Goal: Task Accomplishment & Management: Complete application form

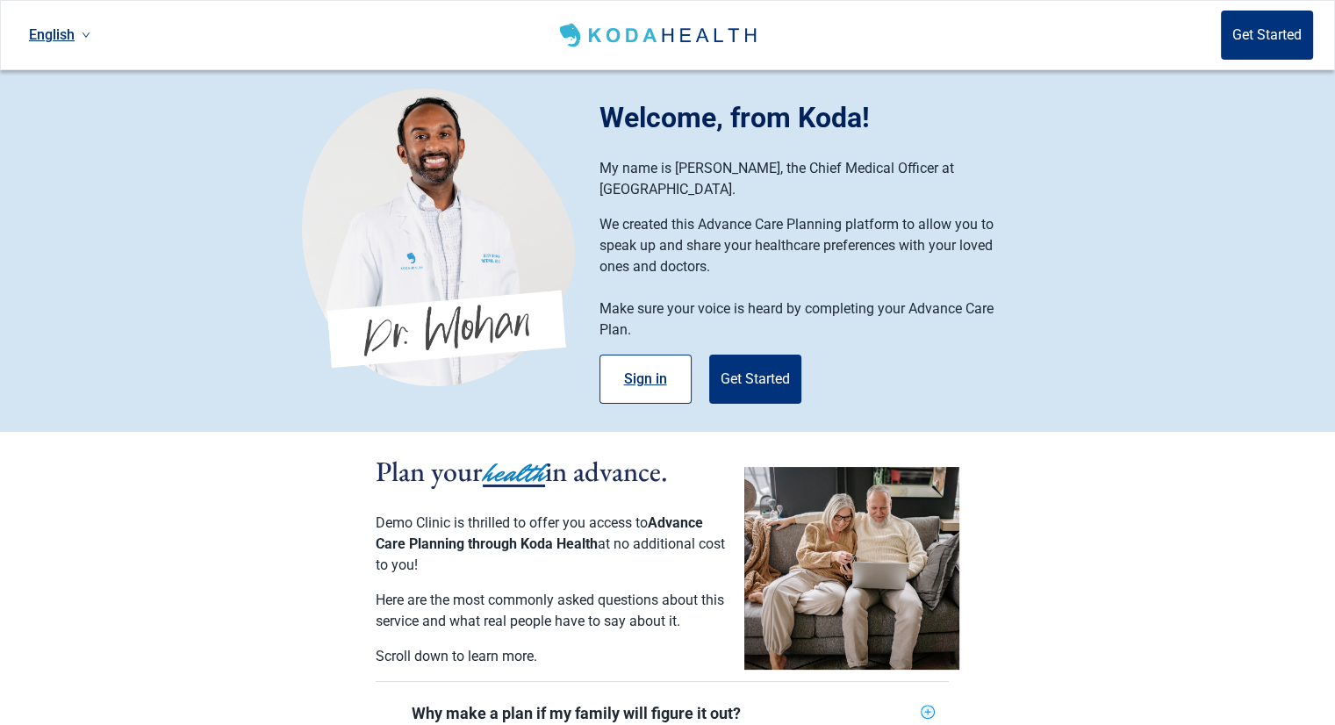
click at [656, 360] on button "Sign in" at bounding box center [645, 378] width 92 height 49
click at [746, 354] on button "Get Started" at bounding box center [755, 378] width 92 height 49
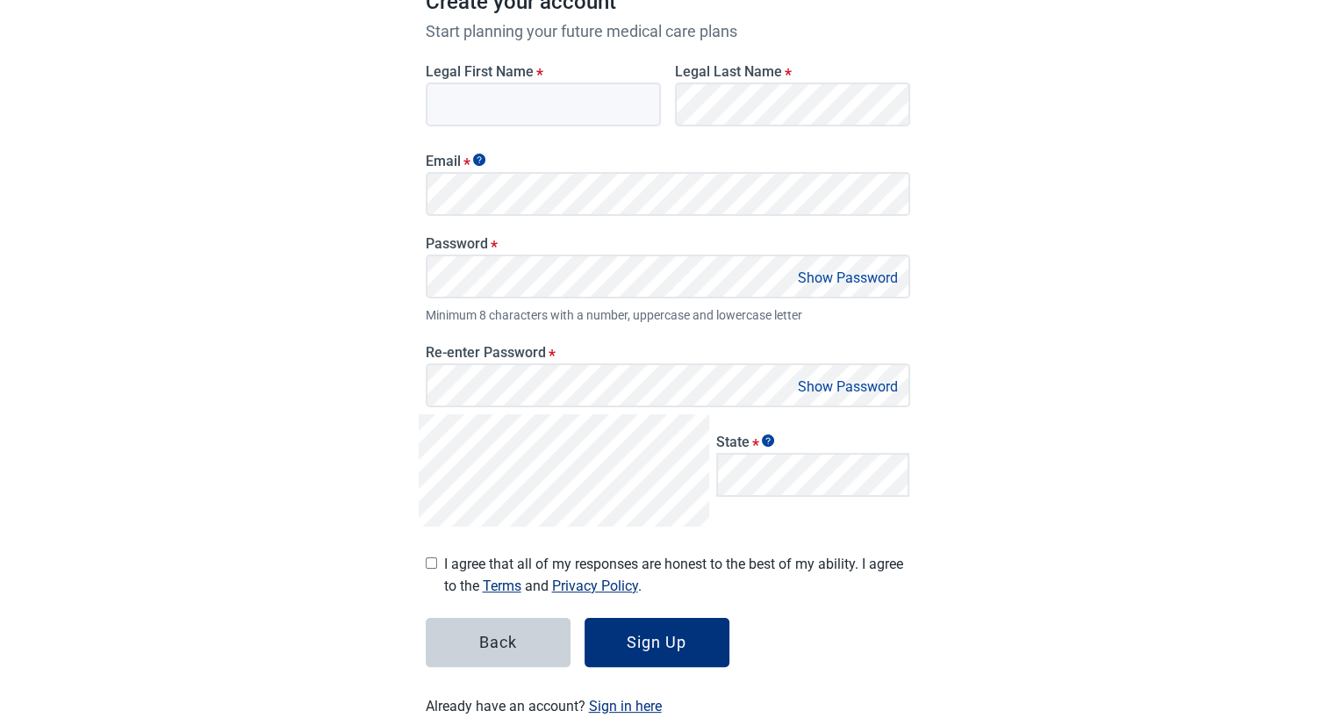
scroll to position [283, 0]
